Goal: Task Accomplishment & Management: Manage account settings

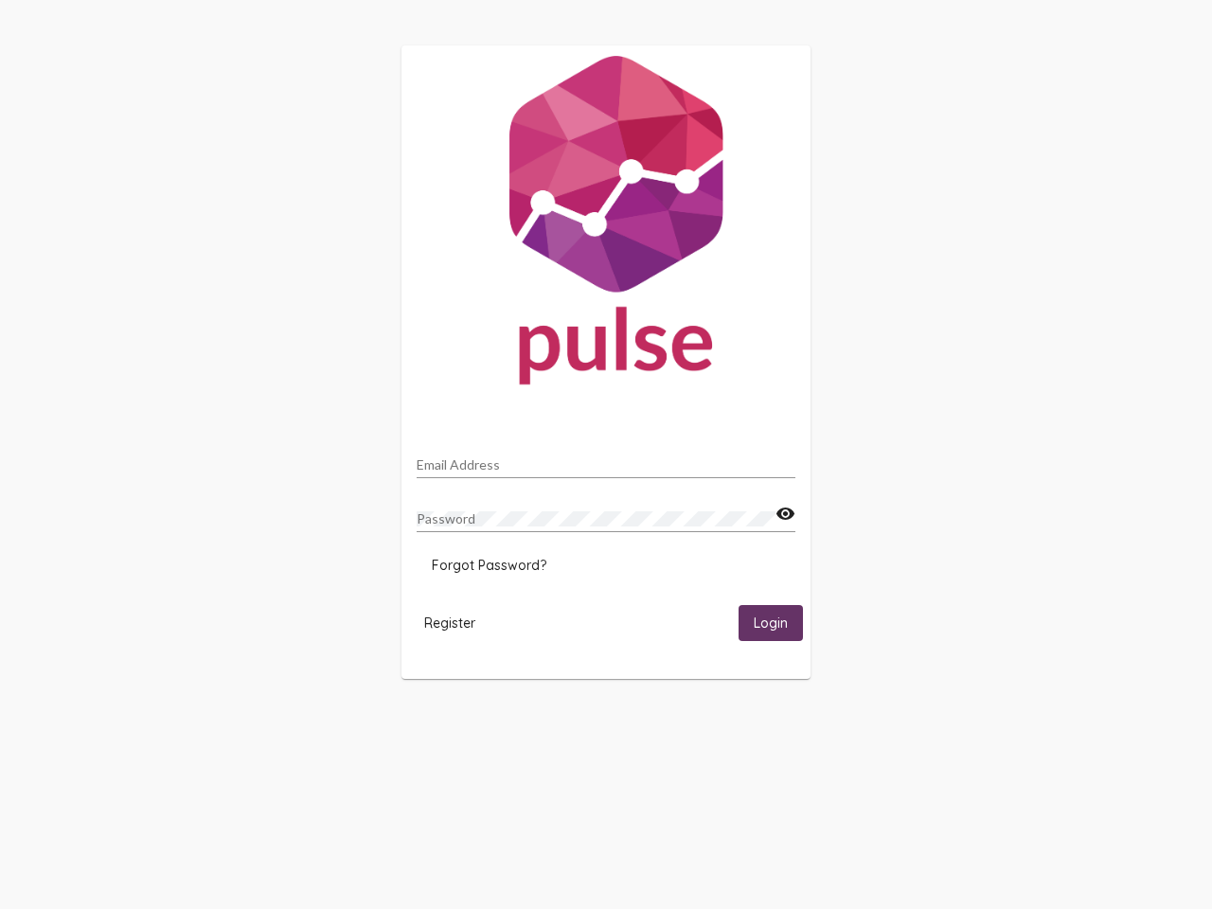
click at [606, 459] on input "Email Address" at bounding box center [606, 464] width 379 height 15
click at [785, 514] on mat-icon "visibility" at bounding box center [785, 514] width 20 height 23
click at [489, 565] on span "Forgot Password?" at bounding box center [489, 565] width 115 height 17
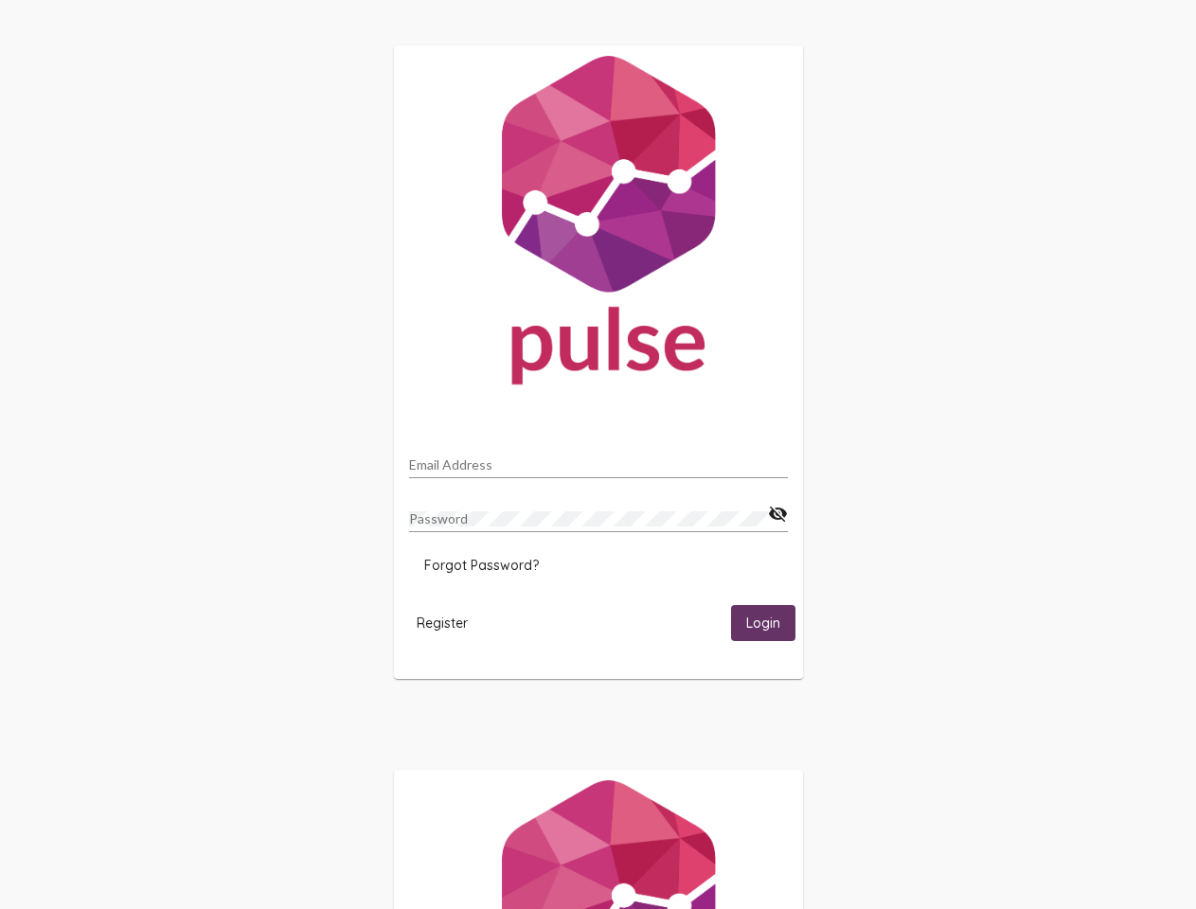
click at [450, 622] on span "Register" at bounding box center [442, 622] width 51 height 17
click at [771, 622] on html "Email Address Password visibility_off Forgot Password? Register Login" at bounding box center [598, 613] width 1196 height 1226
